Goal: Transaction & Acquisition: Download file/media

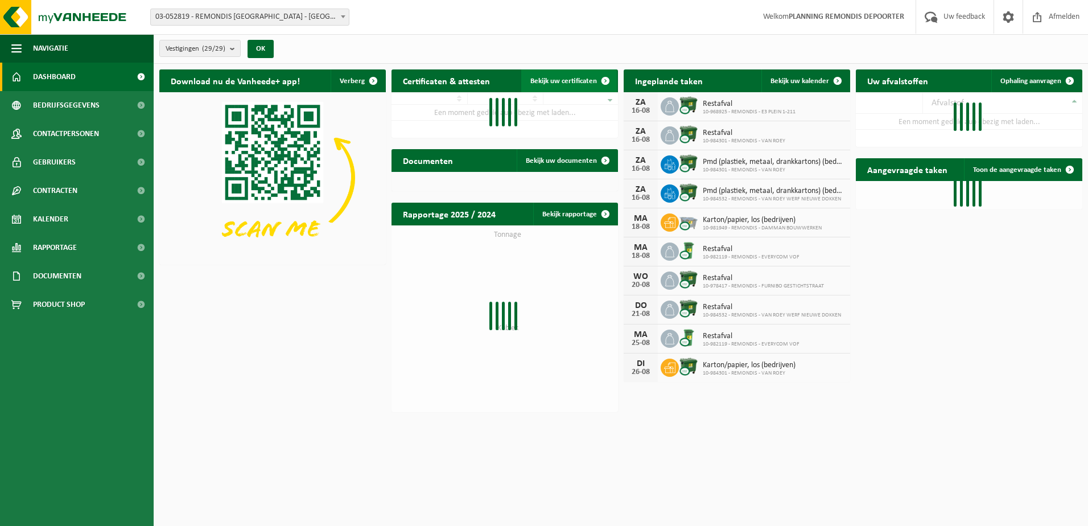
click at [543, 77] on span "Bekijk uw certificaten" at bounding box center [563, 80] width 67 height 7
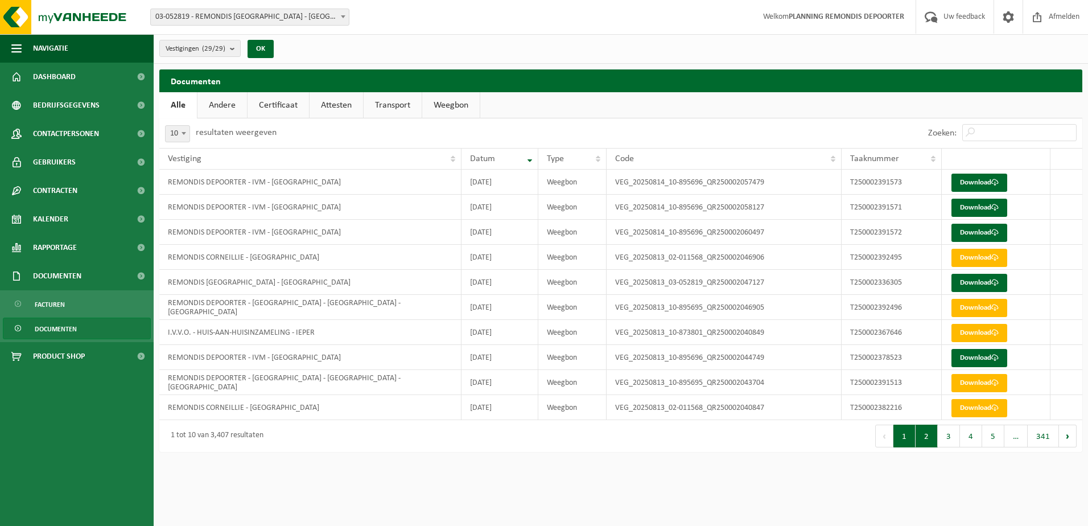
click at [930, 438] on button "2" at bounding box center [926, 435] width 22 height 23
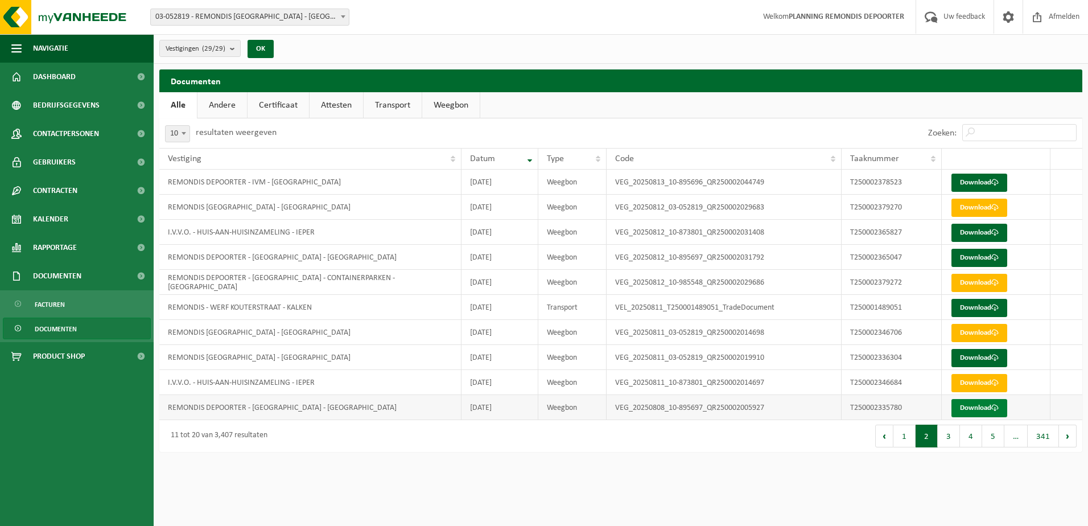
click at [964, 406] on link "Download" at bounding box center [979, 408] width 56 height 18
click at [950, 443] on button "3" at bounding box center [949, 435] width 22 height 23
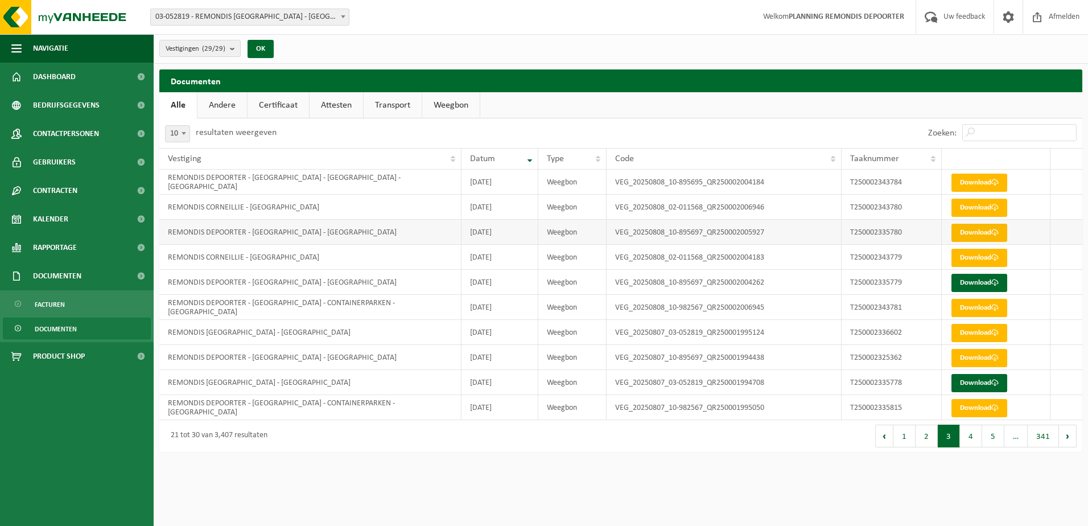
click at [959, 231] on link "Download" at bounding box center [979, 233] width 56 height 18
click at [965, 280] on link "Download" at bounding box center [979, 283] width 56 height 18
